Goal: Task Accomplishment & Management: Use online tool/utility

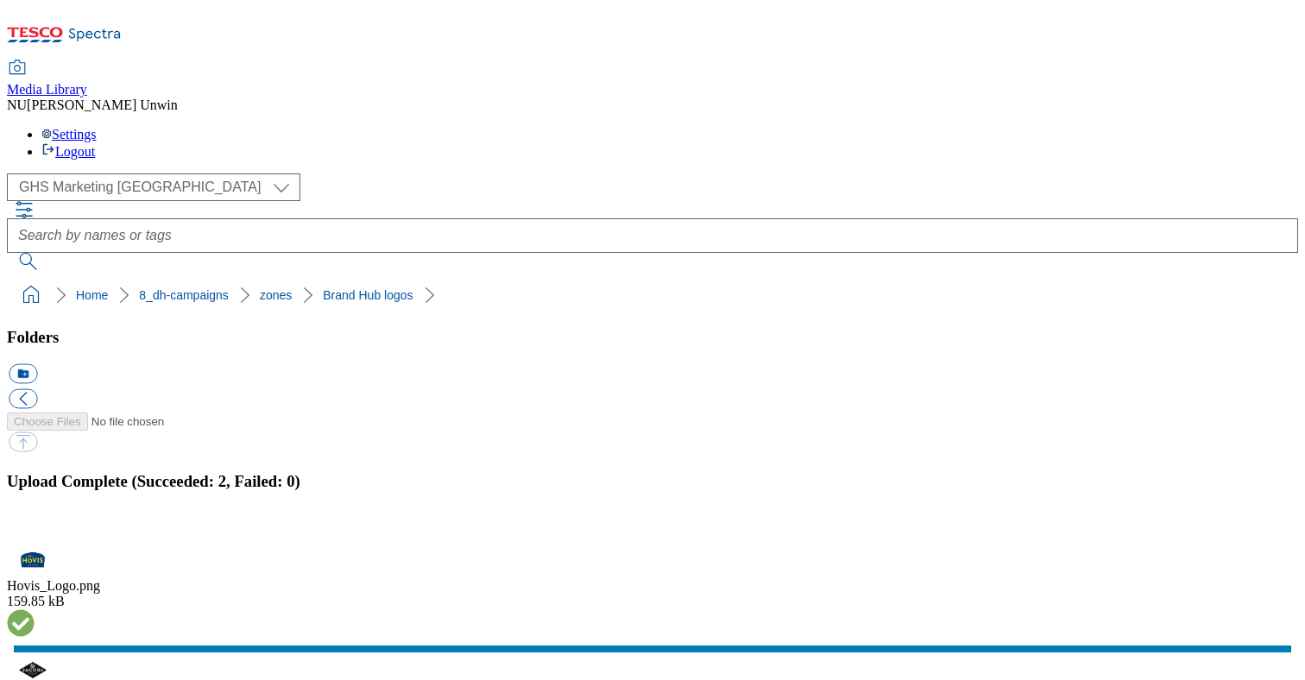
scroll to position [1915, 0]
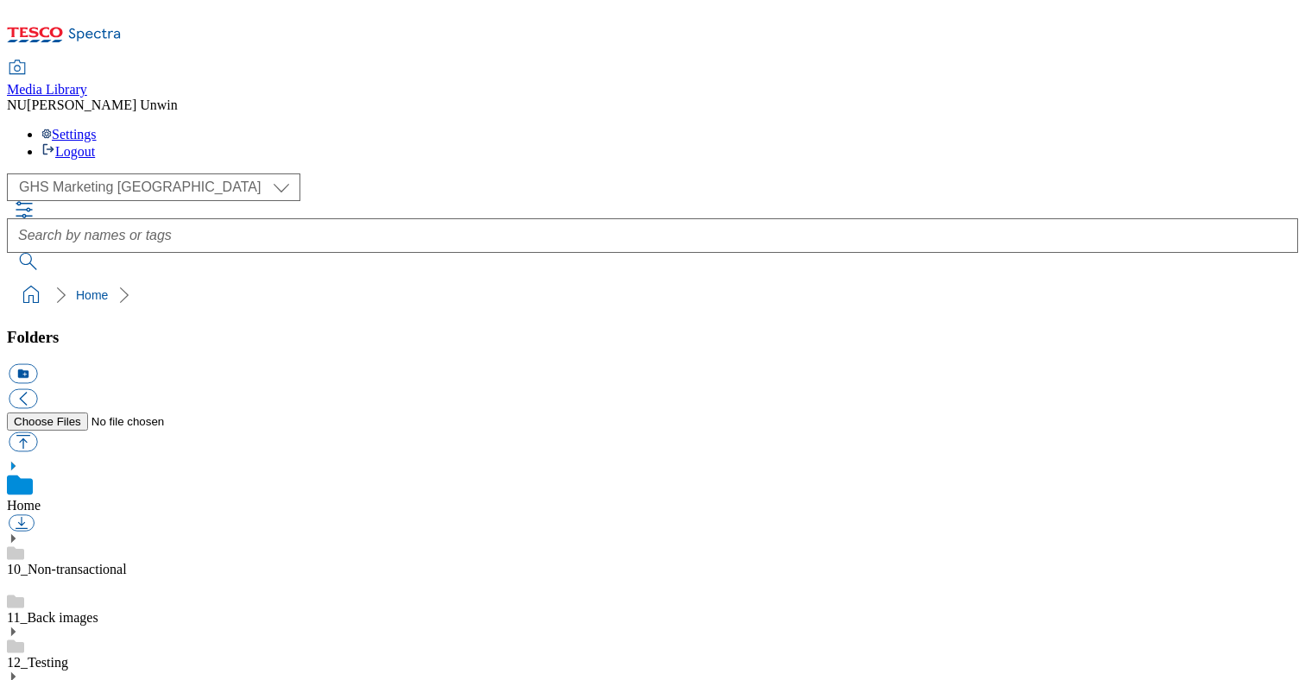
scroll to position [11, 0]
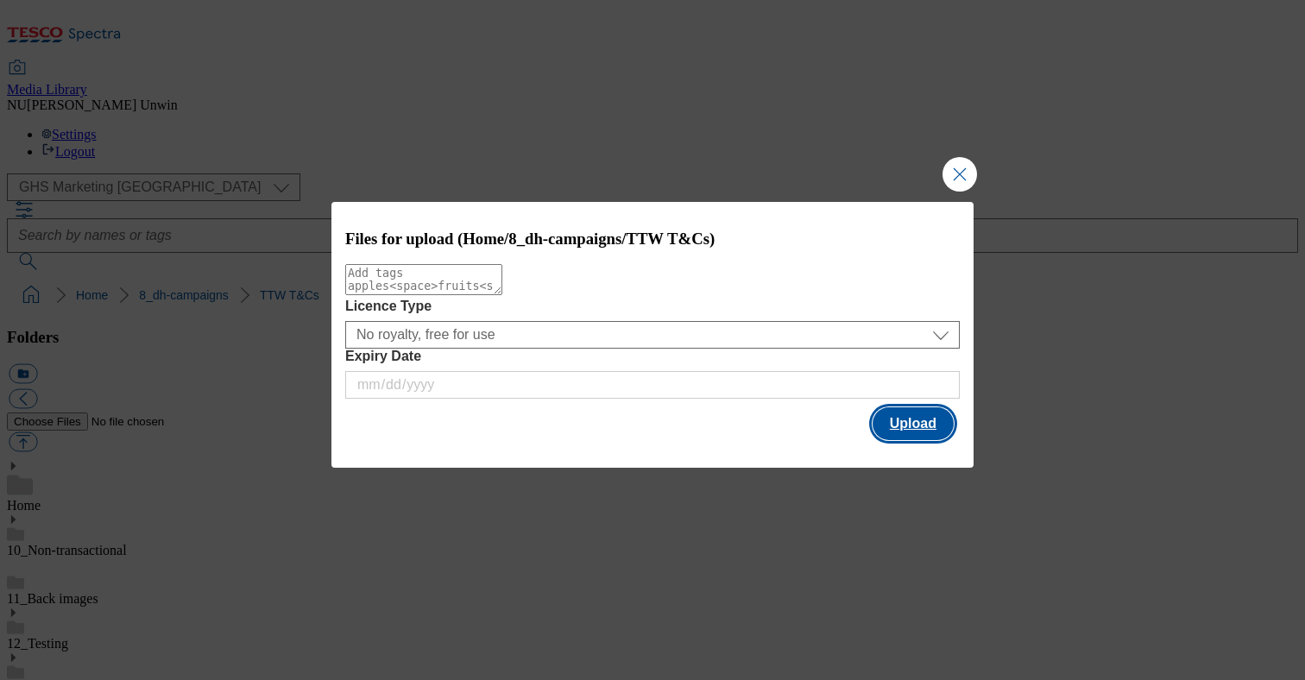
click at [939, 432] on button "Upload" at bounding box center [913, 423] width 81 height 33
